Goal: Check status

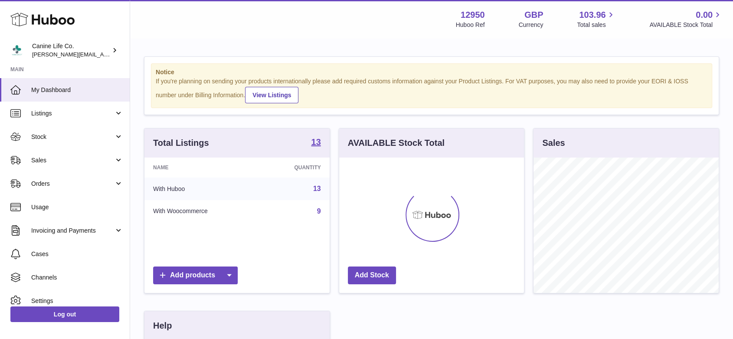
scroll to position [135, 187]
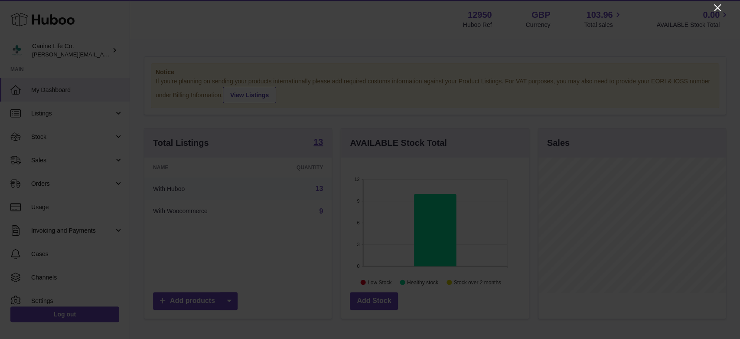
click at [719, 7] on icon "Close" at bounding box center [717, 8] width 10 height 10
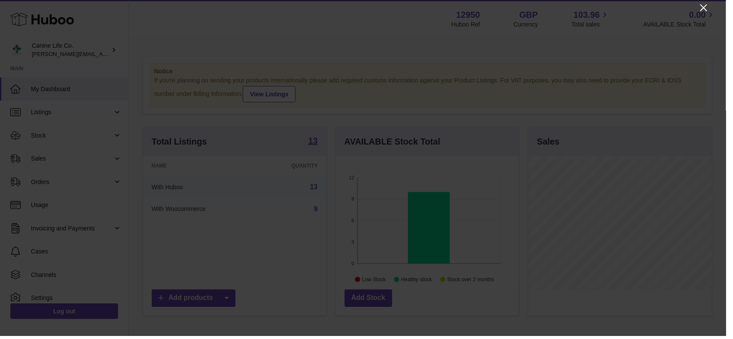
scroll to position [433438, 433388]
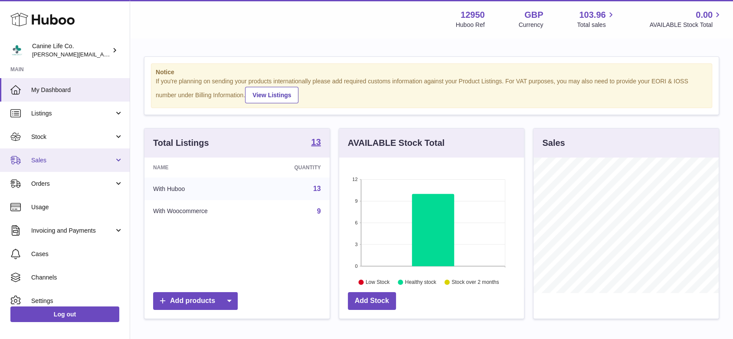
click at [45, 165] on link "Sales" at bounding box center [65, 159] width 130 height 23
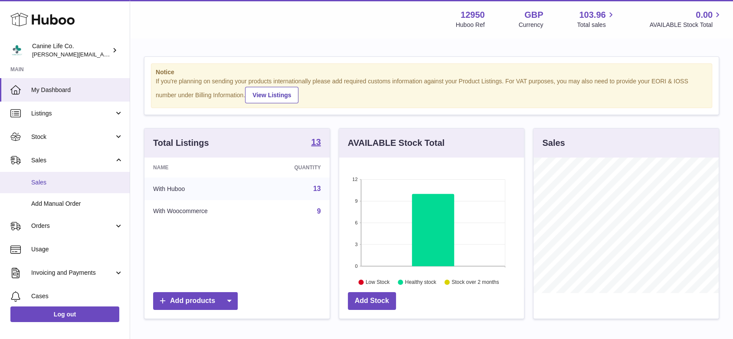
click at [50, 184] on span "Sales" at bounding box center [77, 182] width 92 height 8
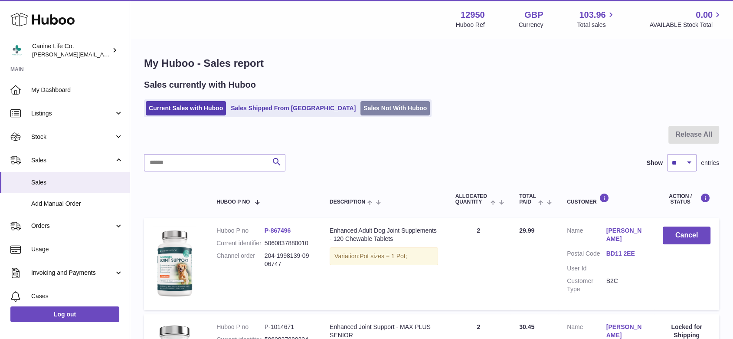
click at [360, 104] on link "Sales Not With Huboo" at bounding box center [394, 108] width 69 height 14
